Goal: Task Accomplishment & Management: Use online tool/utility

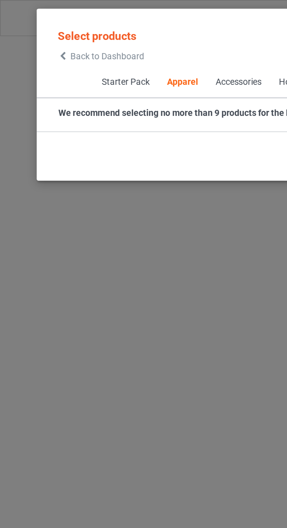
click at [34, 26] on span "Back to Dashboard" at bounding box center [50, 26] width 35 height 5
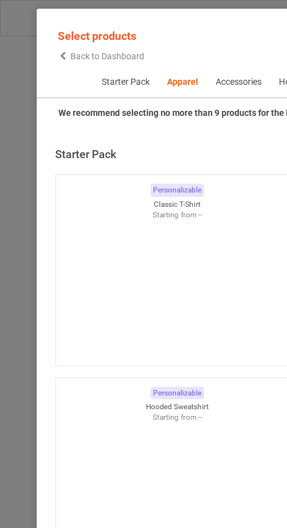
scroll to position [314, 0]
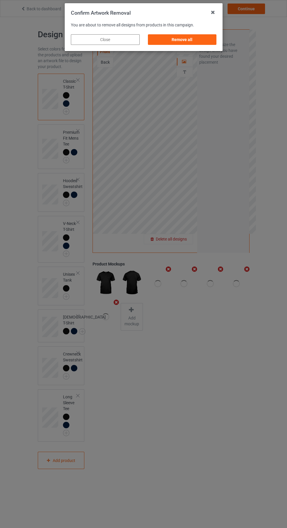
click at [193, 45] on div "Remove all" at bounding box center [182, 39] width 69 height 11
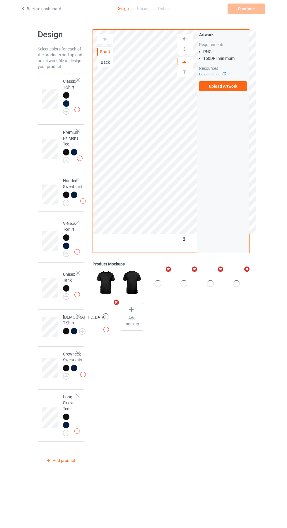
click at [229, 86] on label "Upload Artwork" at bounding box center [223, 86] width 48 height 10
click at [0, 0] on input "Upload Artwork" at bounding box center [0, 0] width 0 height 0
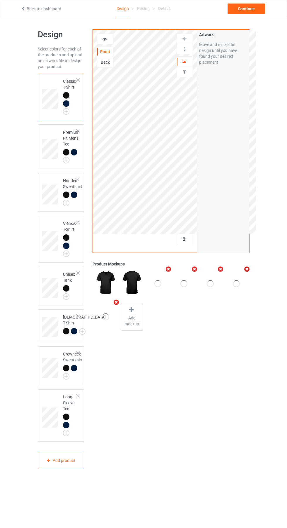
click at [109, 40] on div at bounding box center [105, 39] width 16 height 6
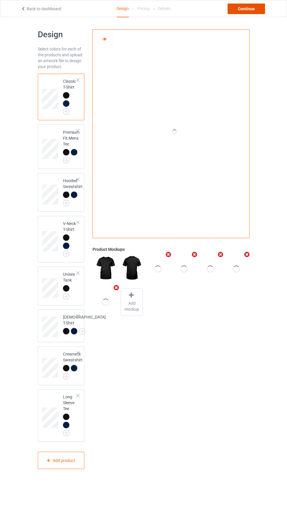
click at [255, 8] on div "Continue" at bounding box center [247, 9] width 38 height 11
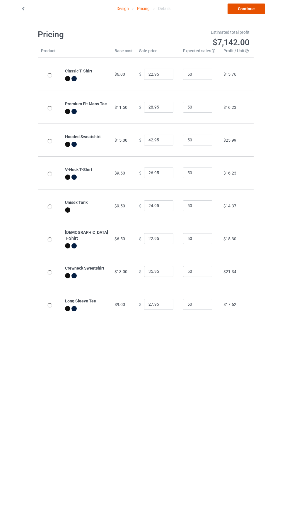
click at [254, 10] on link "Continue" at bounding box center [247, 9] width 38 height 11
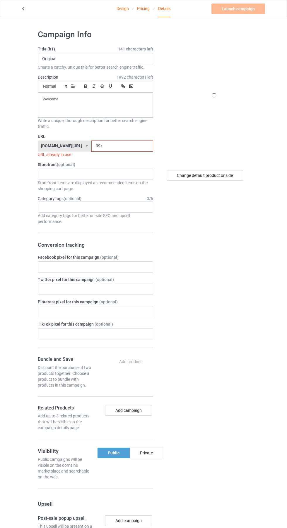
click at [121, 144] on input "39k" at bounding box center [122, 145] width 62 height 11
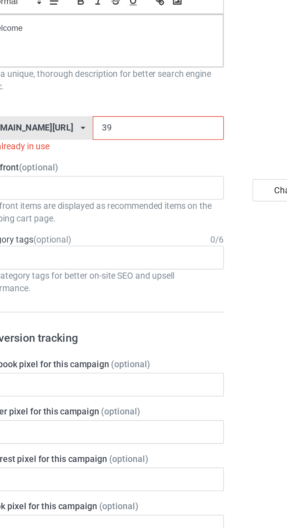
type input "3"
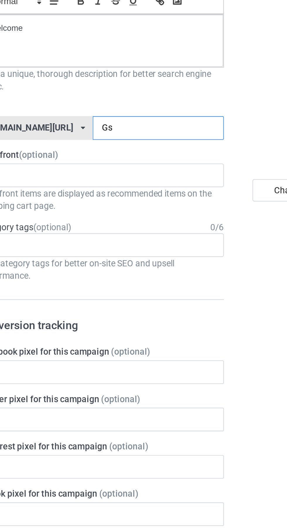
type input "Gse"
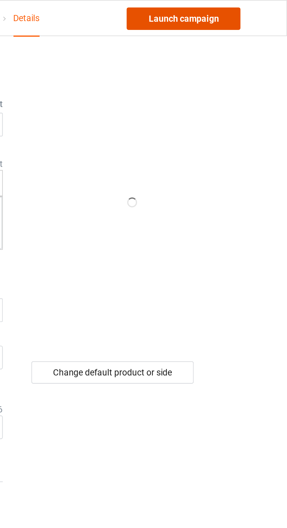
click at [248, 8] on link "Launch campaign" at bounding box center [239, 9] width 54 height 11
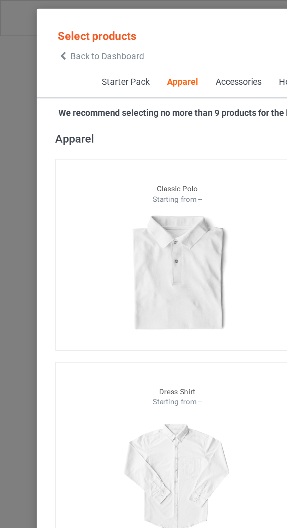
click at [34, 26] on span "Back to Dashboard" at bounding box center [50, 26] width 35 height 5
click at [31, 26] on icon at bounding box center [29, 26] width 5 height 4
